Goal: Task Accomplishment & Management: Manage account settings

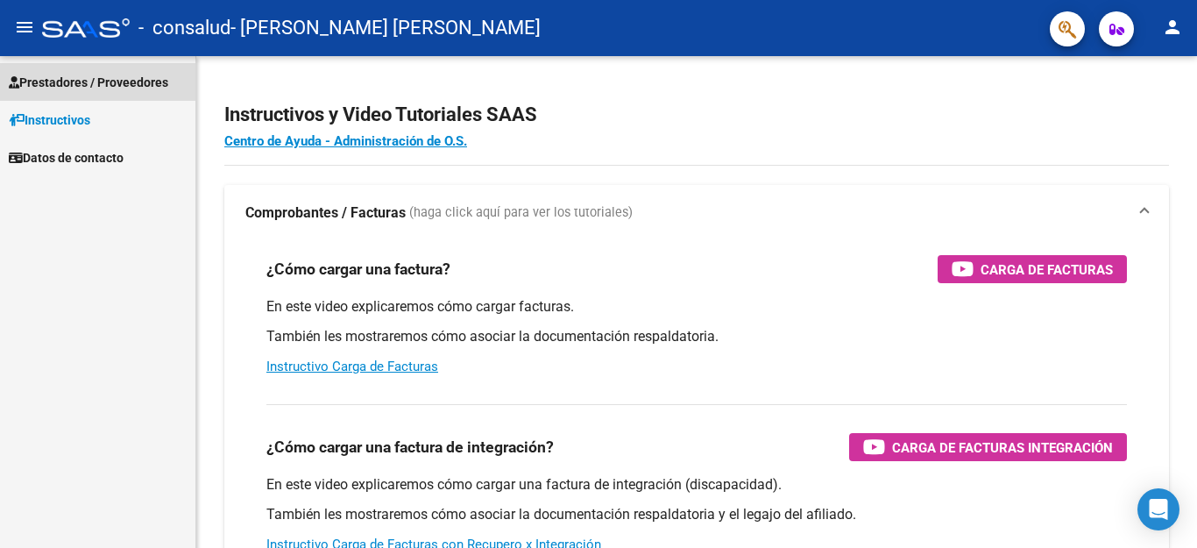
click at [134, 93] on link "Prestadores / Proveedores" at bounding box center [97, 82] width 195 height 38
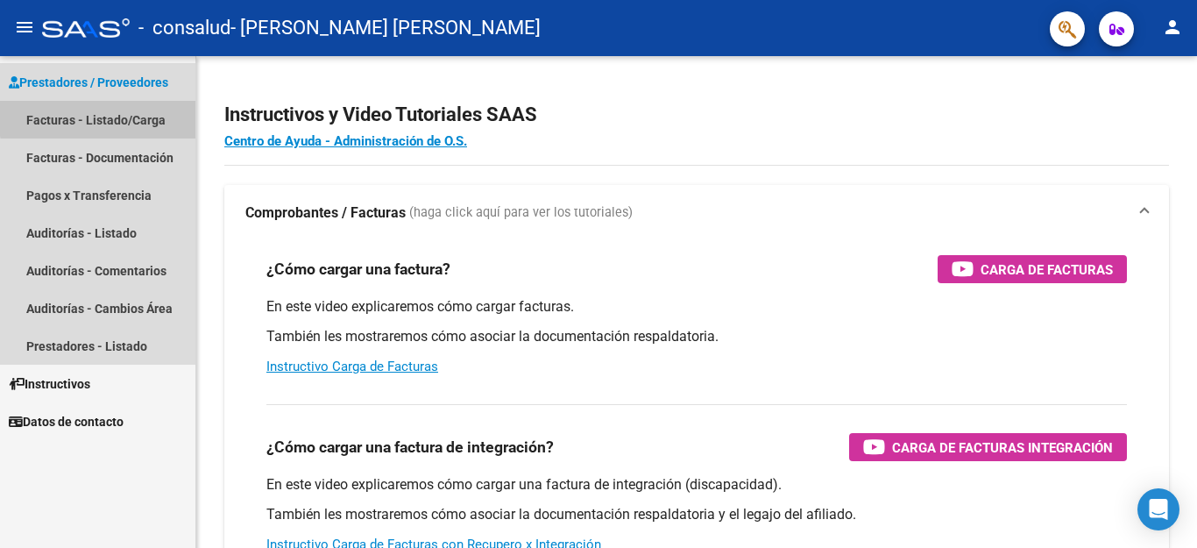
click at [125, 116] on link "Facturas - Listado/Carga" at bounding box center [97, 120] width 195 height 38
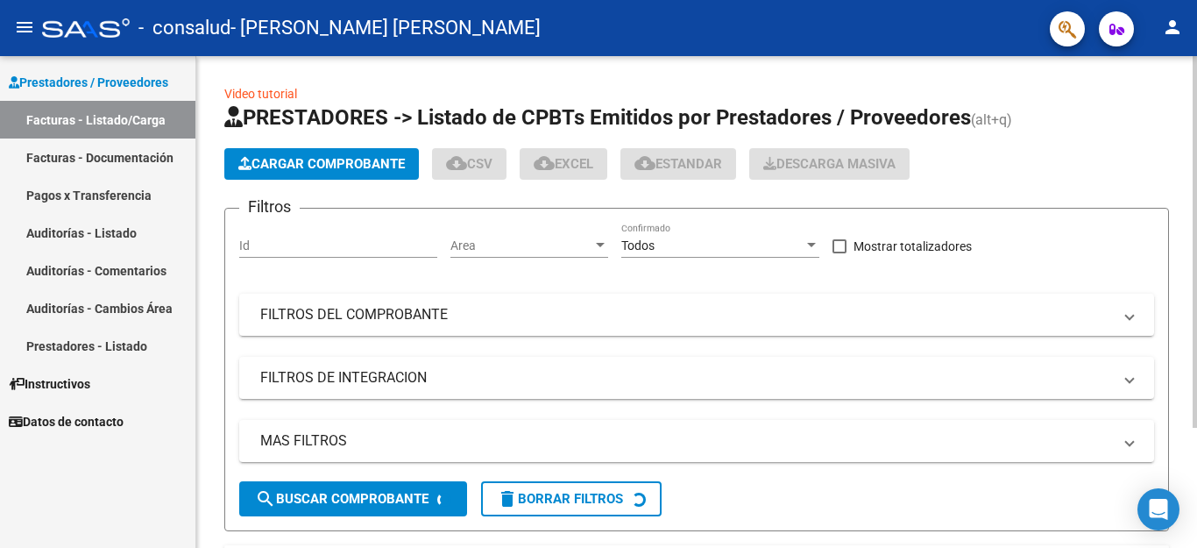
click at [1196, 187] on div at bounding box center [1194, 241] width 4 height 371
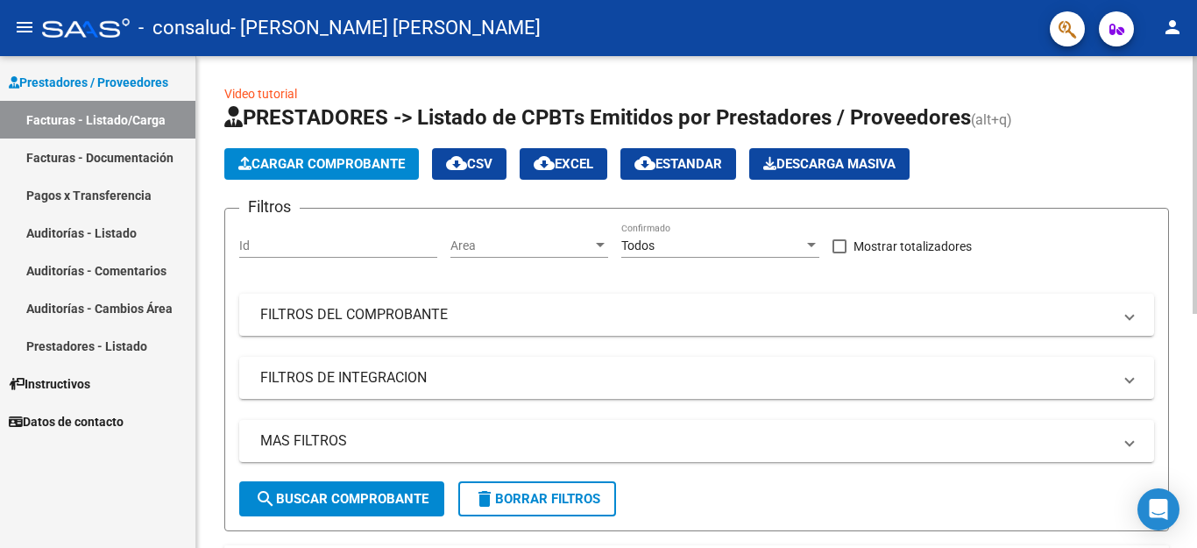
click at [1196, 281] on div at bounding box center [1194, 185] width 4 height 258
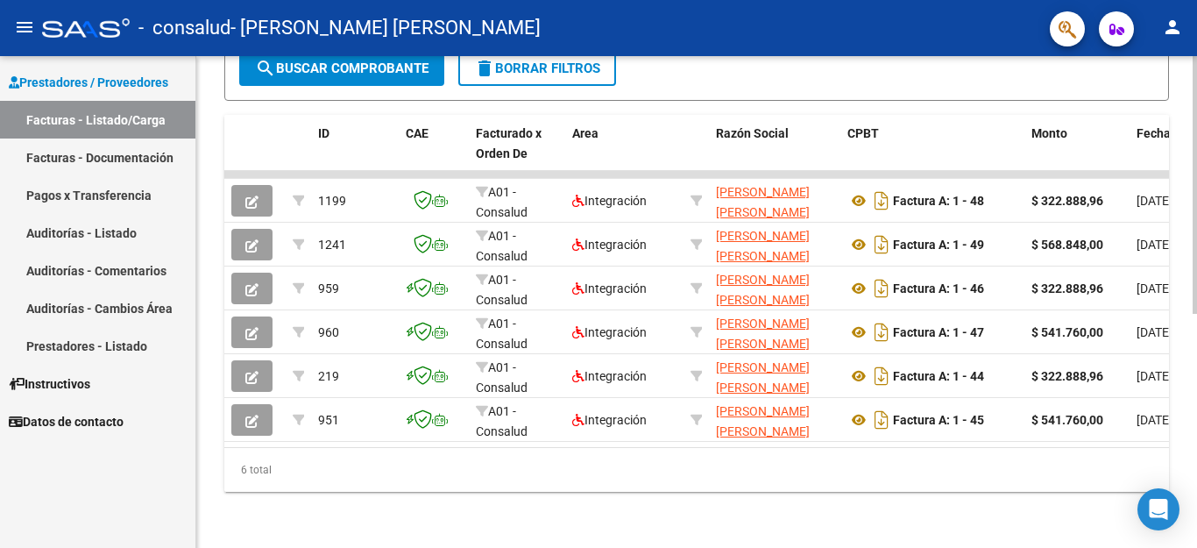
click at [1196, 314] on div at bounding box center [1194, 185] width 4 height 258
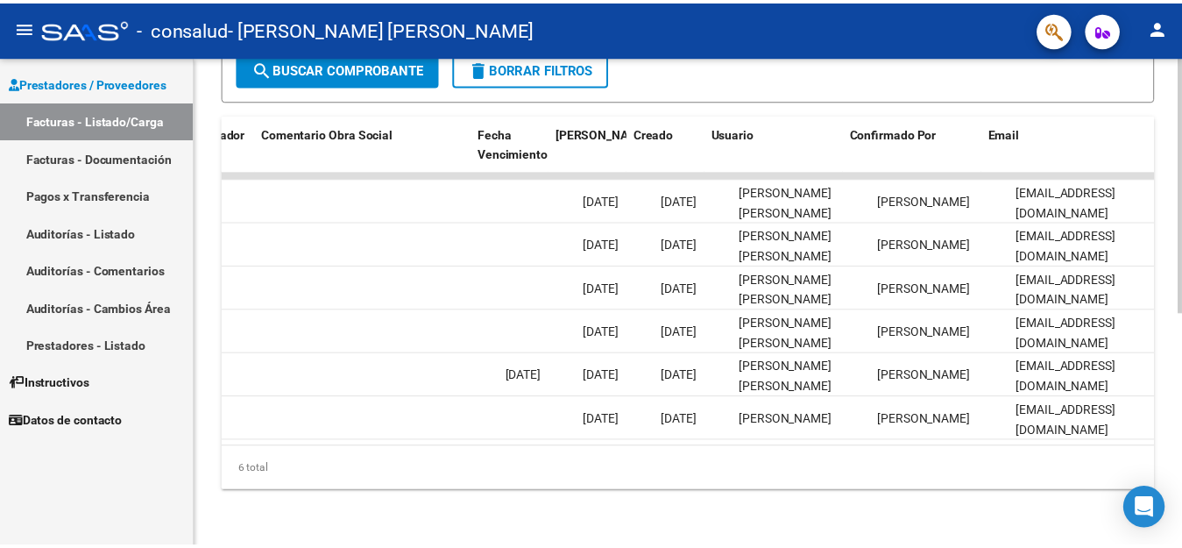
scroll to position [0, 2749]
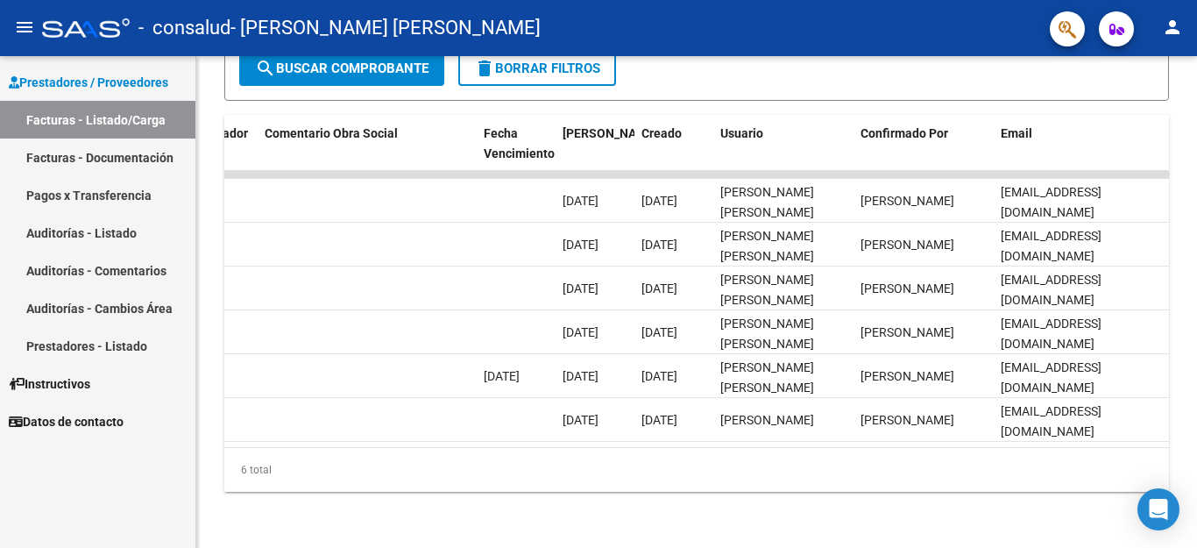
click at [1159, 39] on button "person" at bounding box center [1172, 28] width 35 height 35
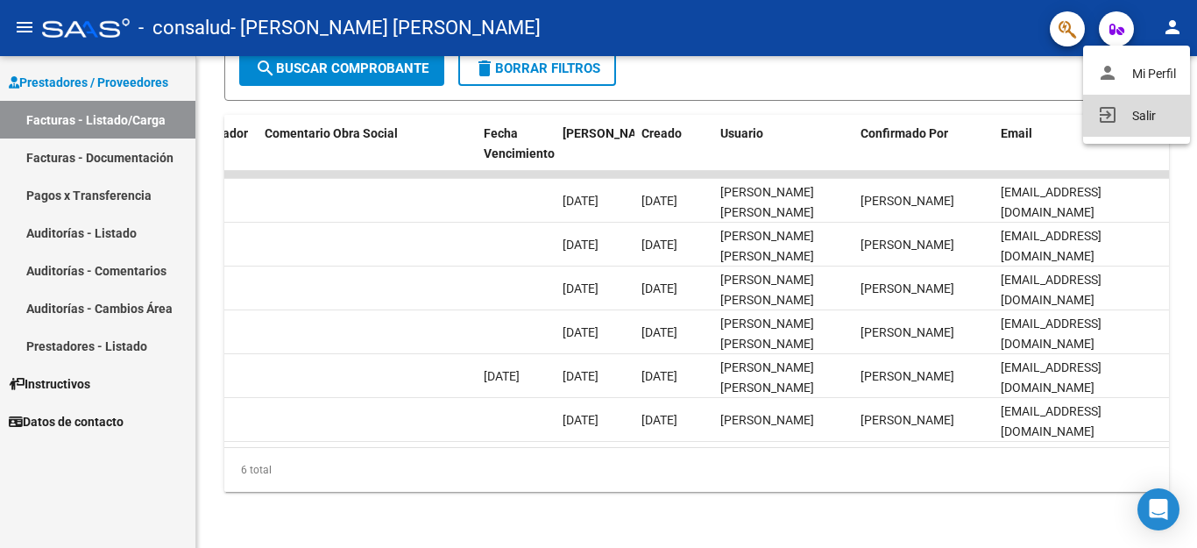
click at [1144, 110] on button "exit_to_app Salir" at bounding box center [1136, 116] width 107 height 42
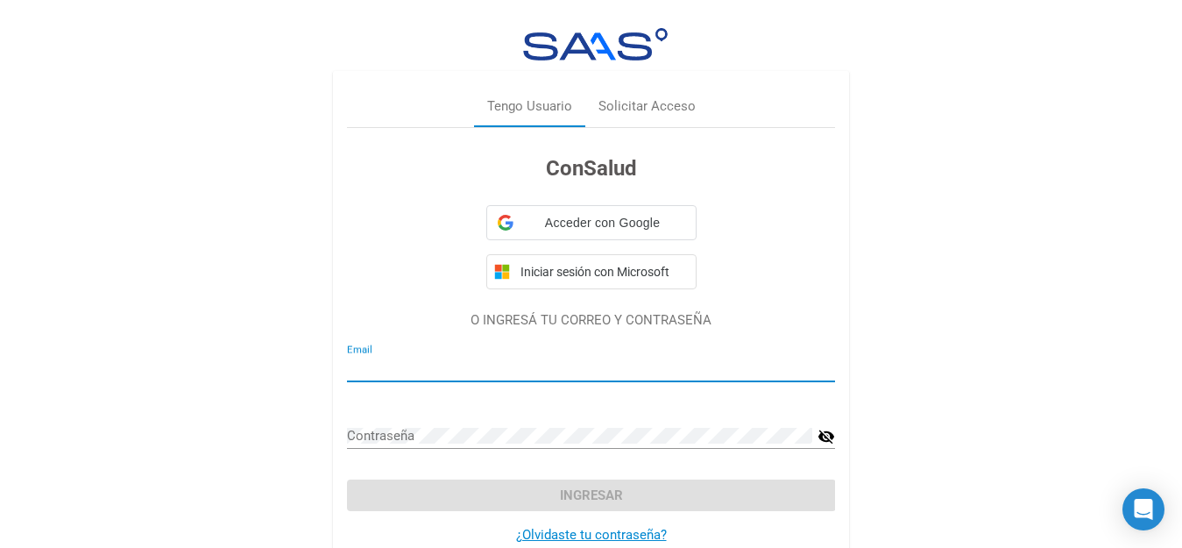
type input "[EMAIL_ADDRESS][DOMAIN_NAME]"
